Goal: Task Accomplishment & Management: Manage account settings

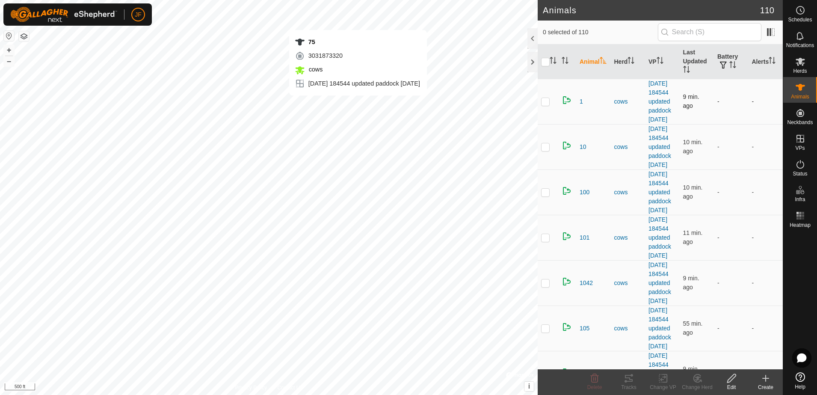
checkbox input "true"
click at [626, 378] on icon at bounding box center [629, 378] width 10 height 10
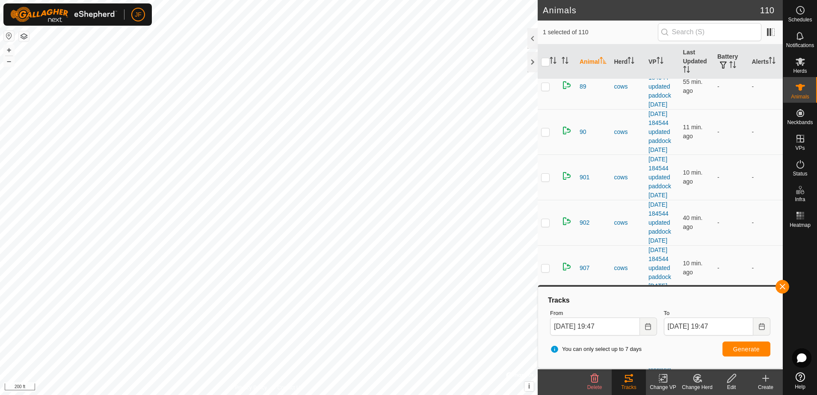
scroll to position [3985, 0]
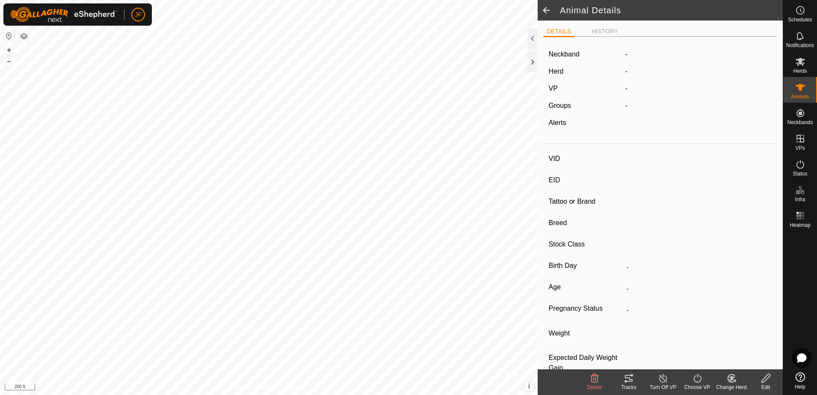
type input "755"
type input "-"
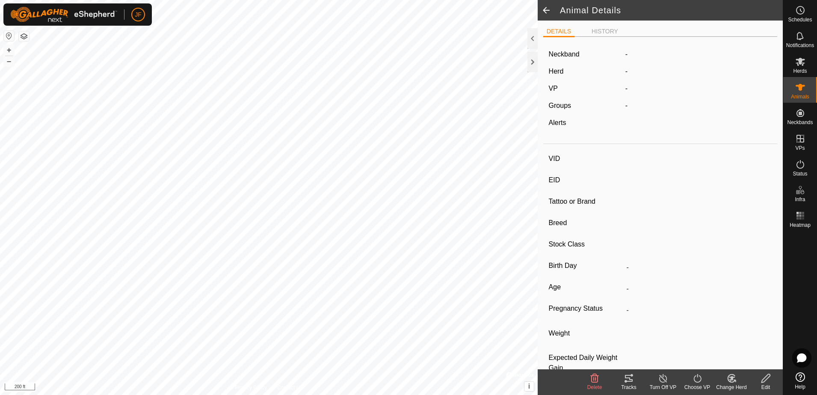
type input "-"
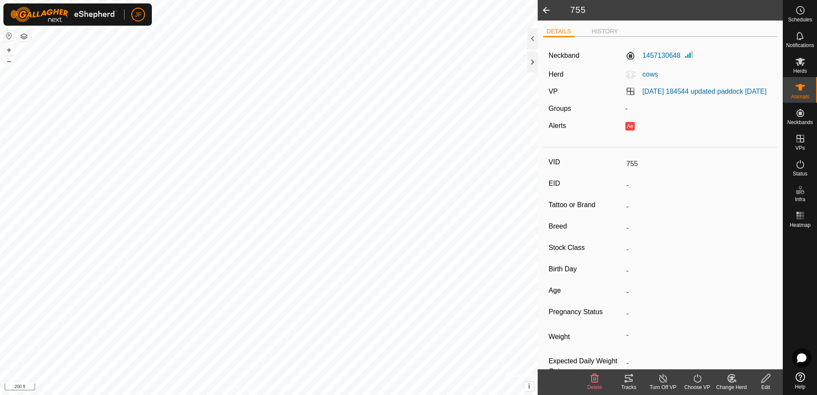
click at [630, 380] on icon at bounding box center [629, 378] width 10 height 10
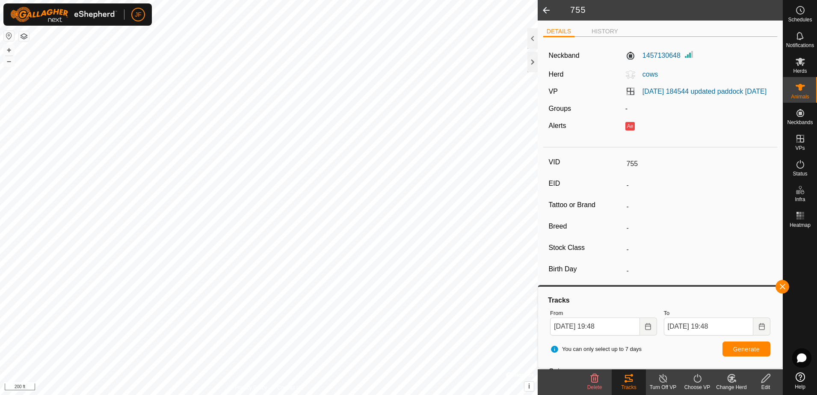
click at [641, 261] on div "755 DETAILS HISTORY Neckband 1457130648 Herd cows VP [DATE] 184544 updated padd…" at bounding box center [391, 197] width 783 height 395
click at [604, 292] on body "JF Schedules Notifications Herds Animals Neckbands VPs Status Infra Heatmap Hel…" at bounding box center [408, 197] width 817 height 395
click at [799, 39] on icon at bounding box center [800, 36] width 10 height 10
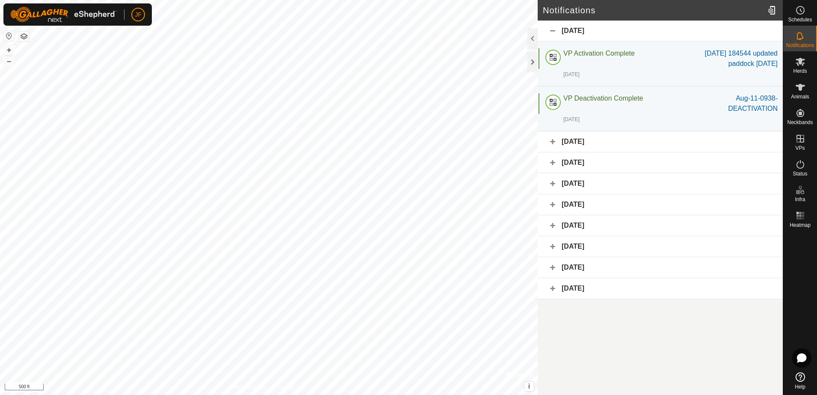
click at [799, 39] on icon at bounding box center [800, 36] width 7 height 8
click at [798, 65] on icon at bounding box center [800, 62] width 9 height 8
